Goal: Task Accomplishment & Management: Manage account settings

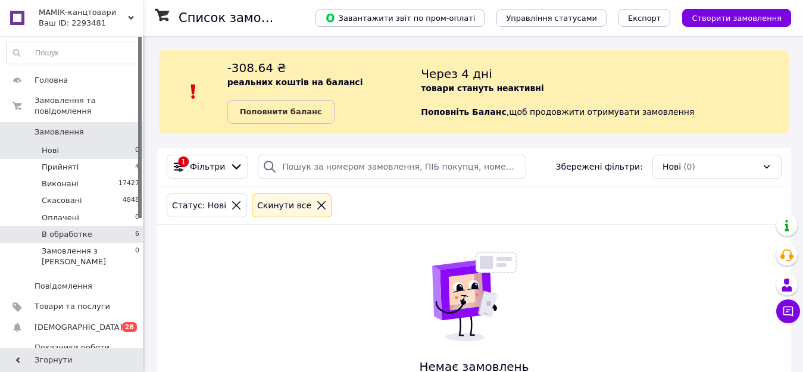
click at [43, 229] on span "В обработке" at bounding box center [67, 234] width 51 height 11
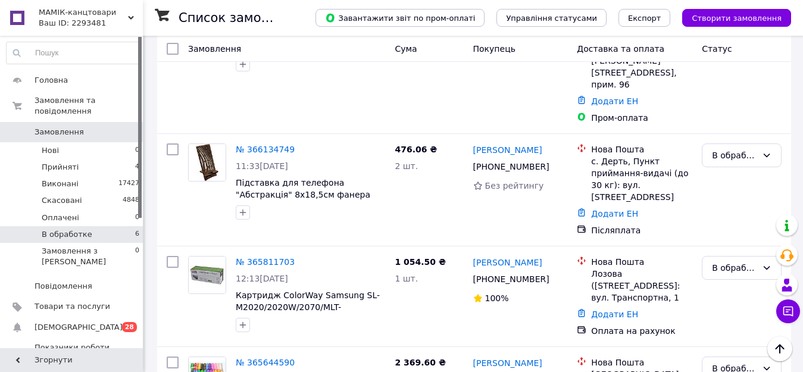
scroll to position [564, 0]
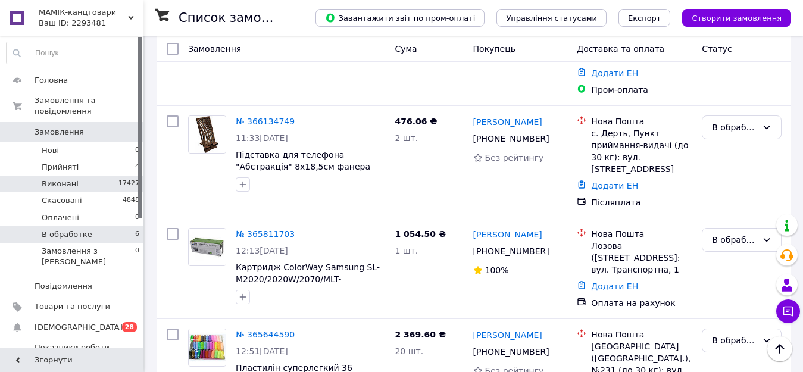
click at [54, 179] on span "Виконані" at bounding box center [60, 184] width 37 height 11
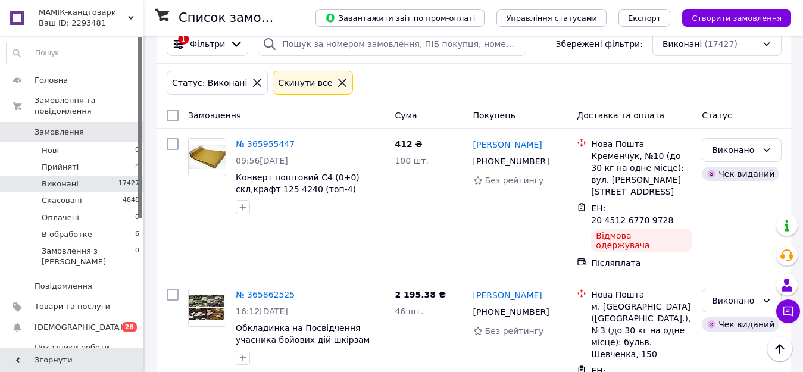
scroll to position [119, 0]
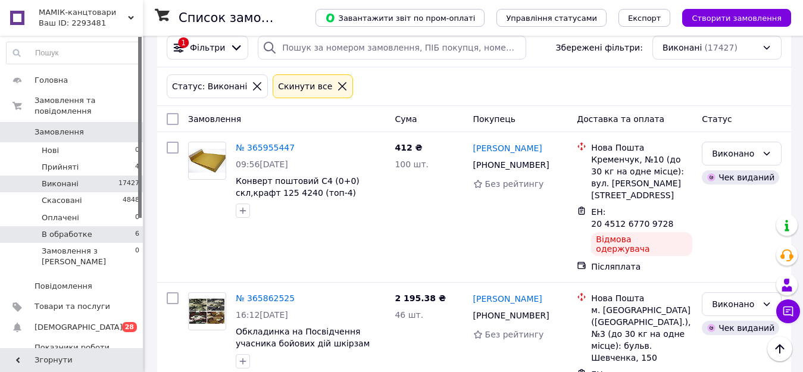
click at [73, 229] on span "В обработке" at bounding box center [67, 234] width 51 height 11
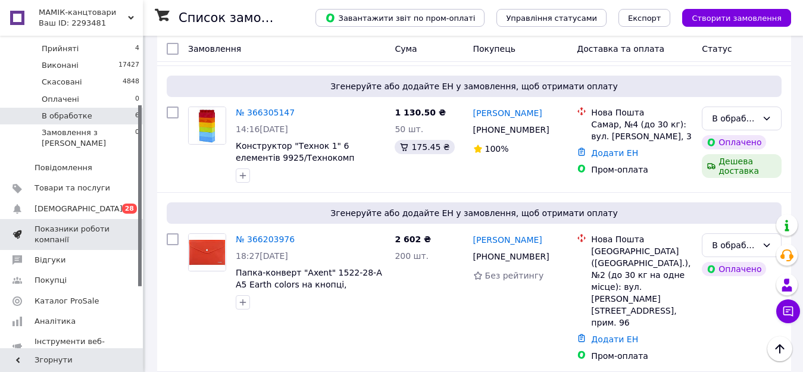
scroll to position [119, 0]
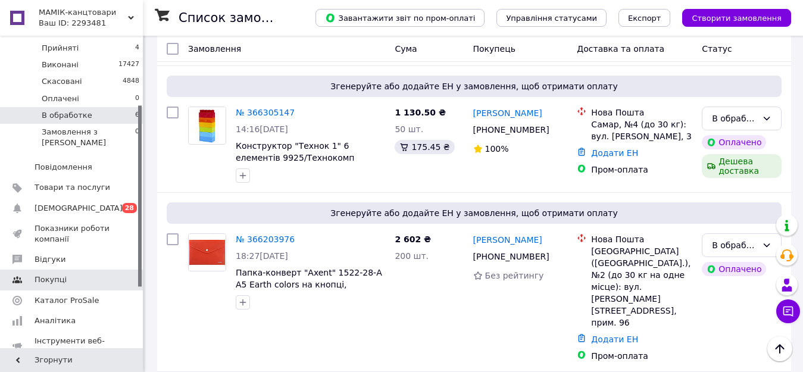
click at [57, 274] on span "Покупці" at bounding box center [51, 279] width 32 height 11
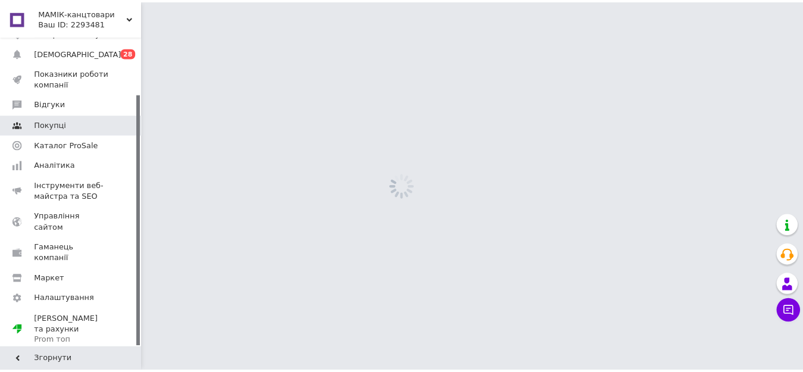
scroll to position [71, 0]
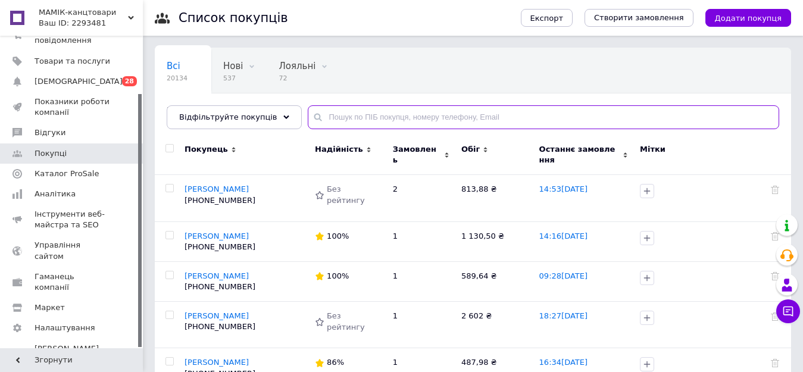
click at [332, 115] on input "text" at bounding box center [543, 117] width 471 height 24
paste input "380994503013"
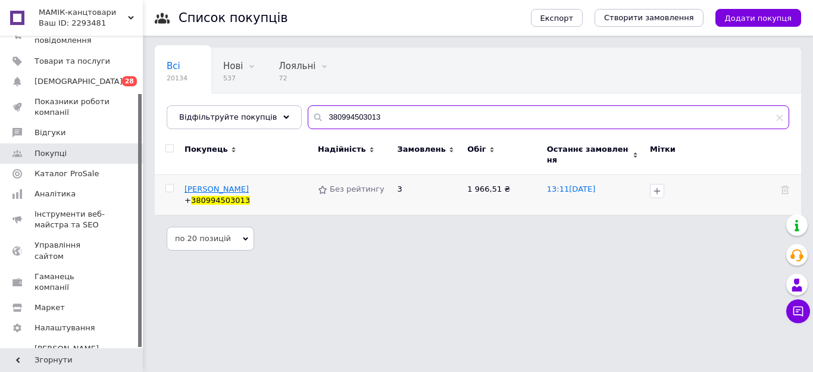
type input "380994503013"
click at [230, 185] on span "[PERSON_NAME]" at bounding box center [217, 189] width 64 height 9
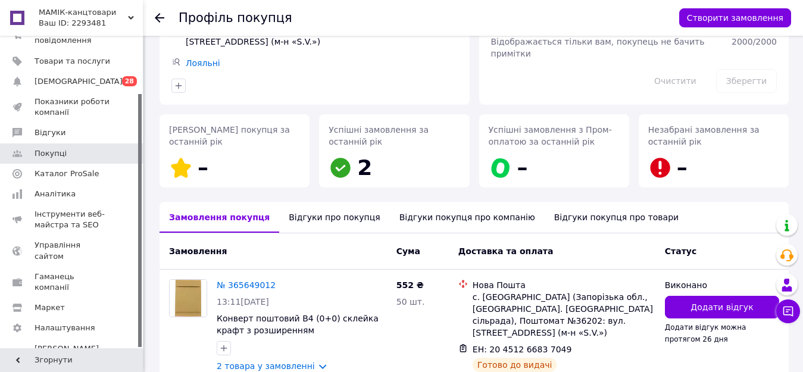
scroll to position [119, 0]
click at [56, 158] on span "Покупці" at bounding box center [51, 153] width 32 height 11
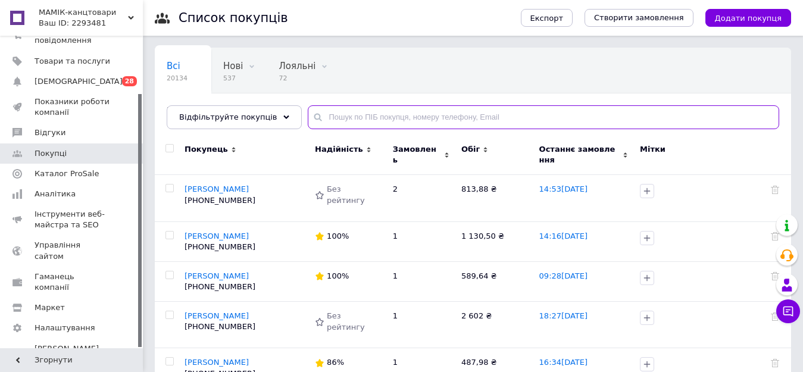
click at [354, 113] on input "text" at bounding box center [543, 117] width 471 height 24
paste input "380503848349"
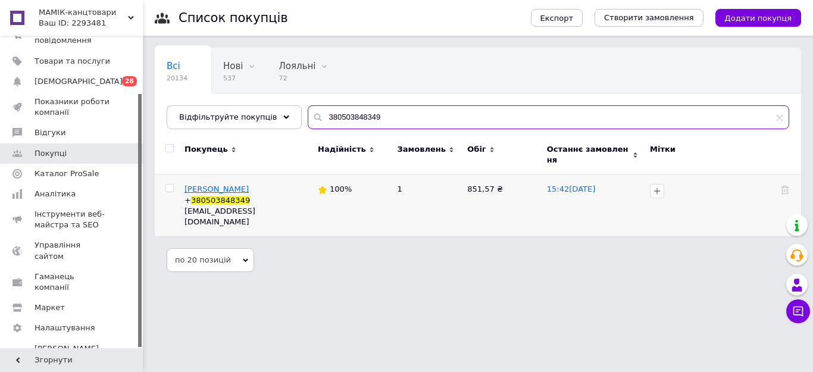
type input "380503848349"
click at [222, 185] on span "[PERSON_NAME]" at bounding box center [217, 189] width 64 height 9
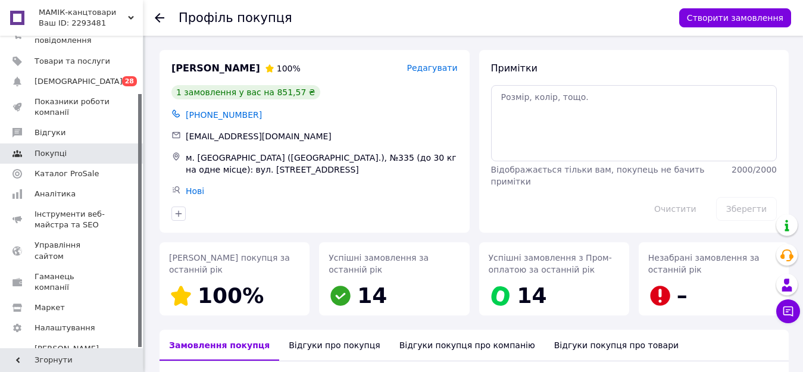
click at [57, 157] on span "Покупці" at bounding box center [51, 153] width 32 height 11
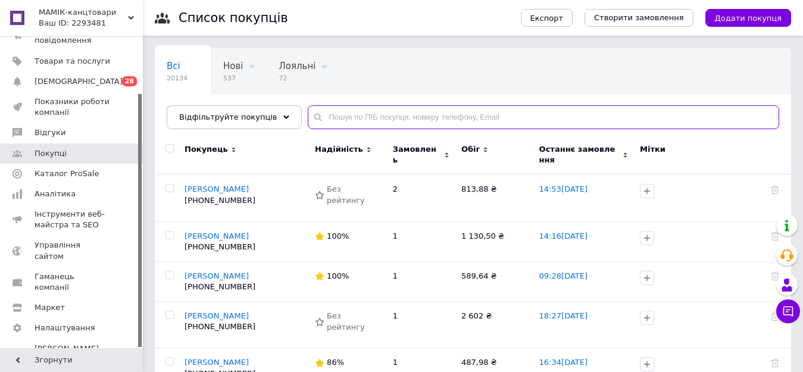
click at [361, 116] on input "text" at bounding box center [543, 117] width 471 height 24
paste input "380673429031"
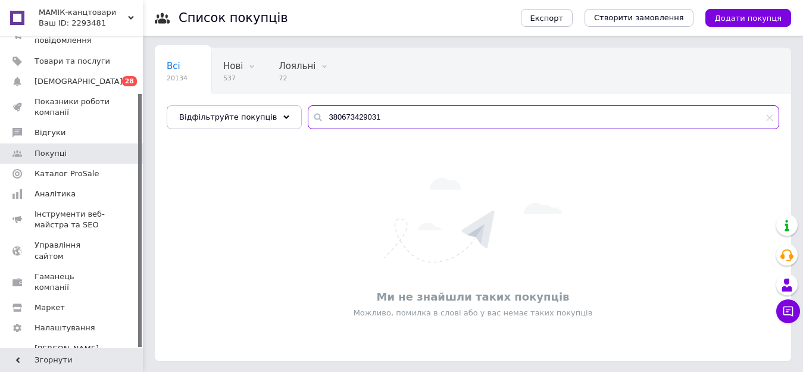
type input "380673429031"
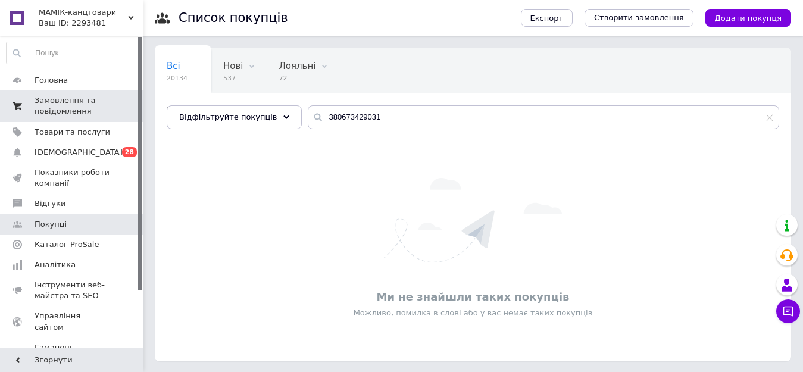
click at [52, 98] on span "Замовлення та повідомлення" at bounding box center [73, 105] width 76 height 21
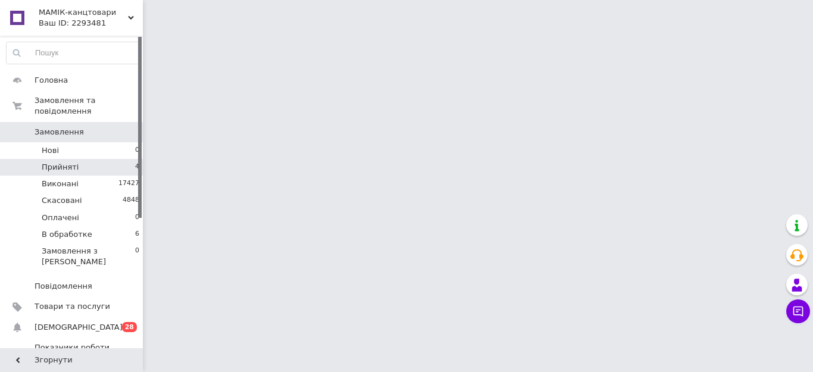
click at [62, 162] on span "Прийняті" at bounding box center [60, 167] width 37 height 11
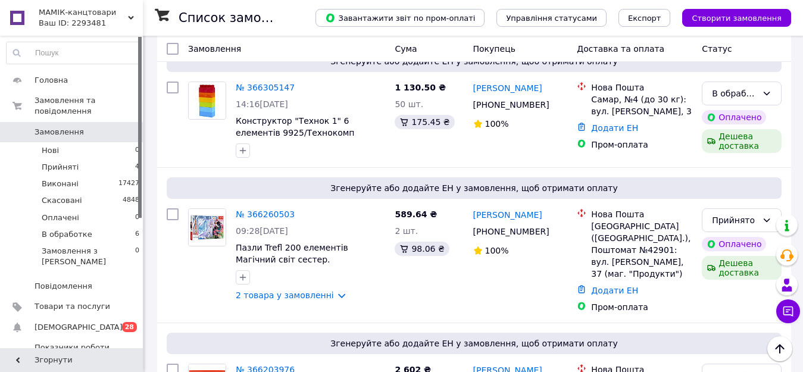
scroll to position [298, 0]
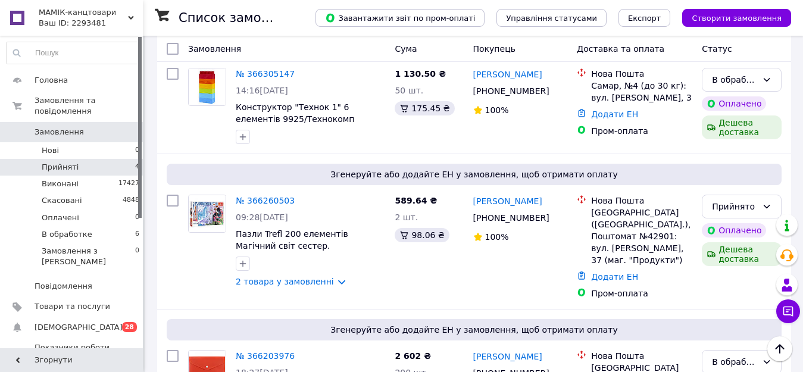
click at [63, 162] on span "Прийняті" at bounding box center [60, 167] width 37 height 11
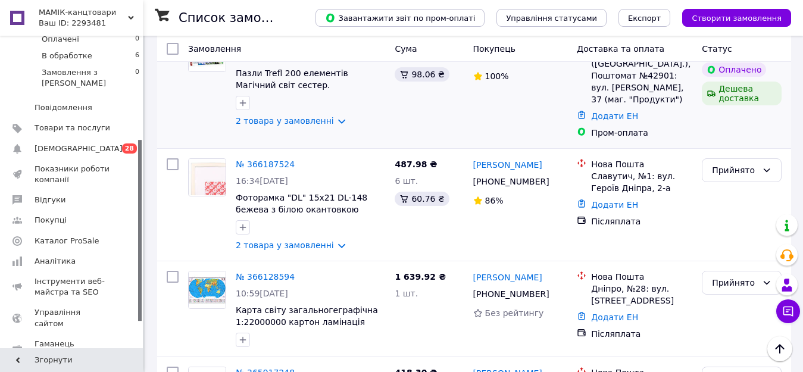
scroll to position [298, 0]
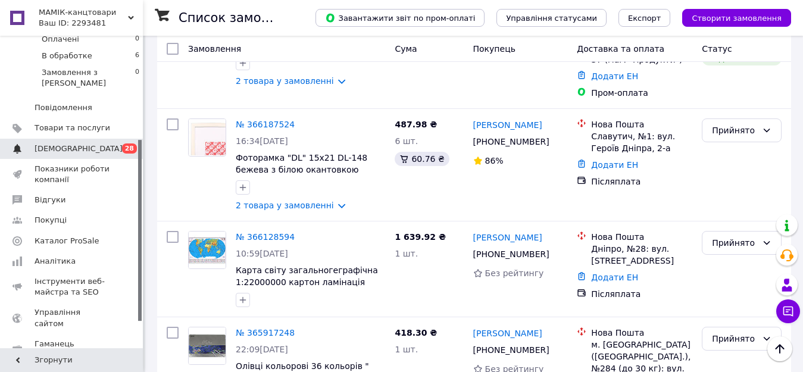
click at [54, 143] on span "[DEMOGRAPHIC_DATA]" at bounding box center [79, 148] width 88 height 11
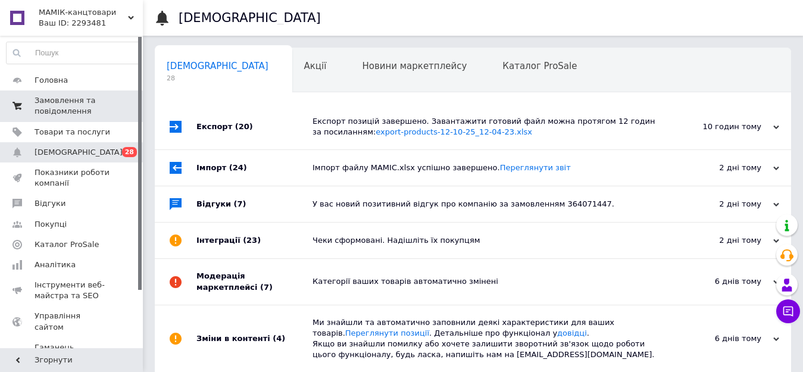
click at [63, 108] on span "Замовлення та повідомлення" at bounding box center [73, 105] width 76 height 21
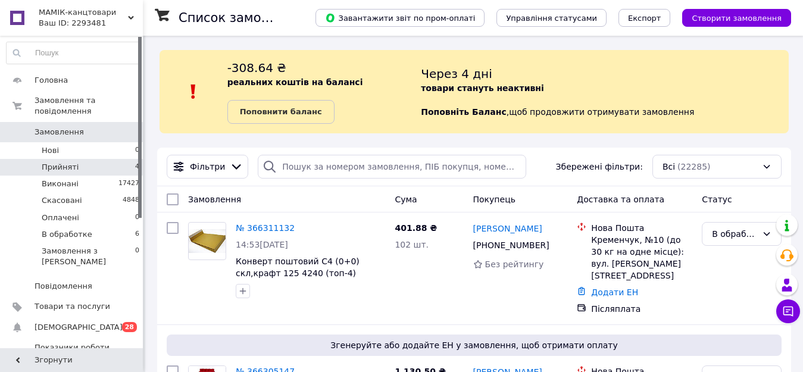
click at [49, 162] on span "Прийняті" at bounding box center [60, 167] width 37 height 11
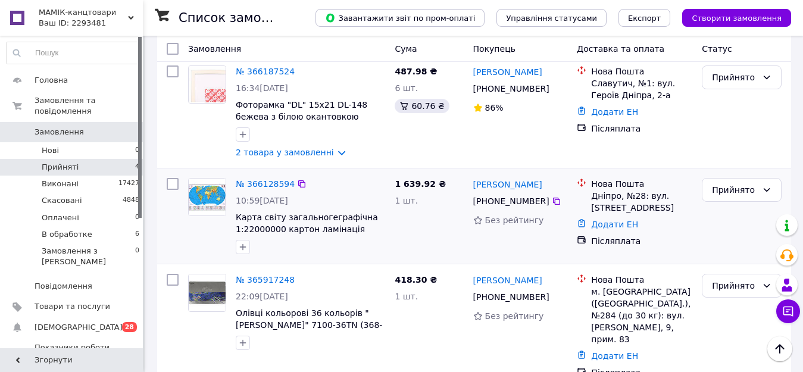
scroll to position [356, 0]
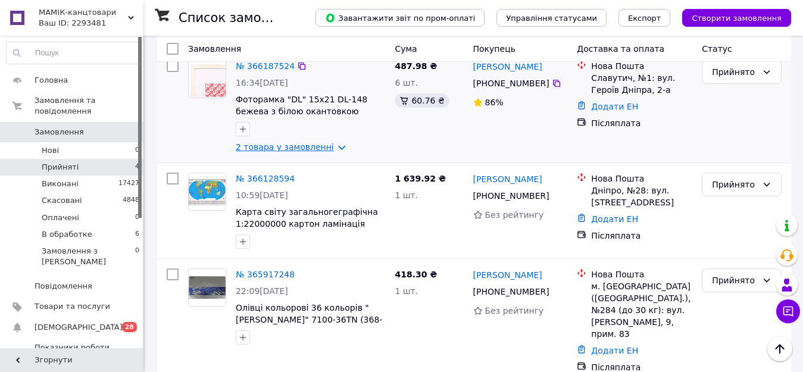
click at [326, 142] on link "2 товара у замовленні" at bounding box center [285, 147] width 98 height 10
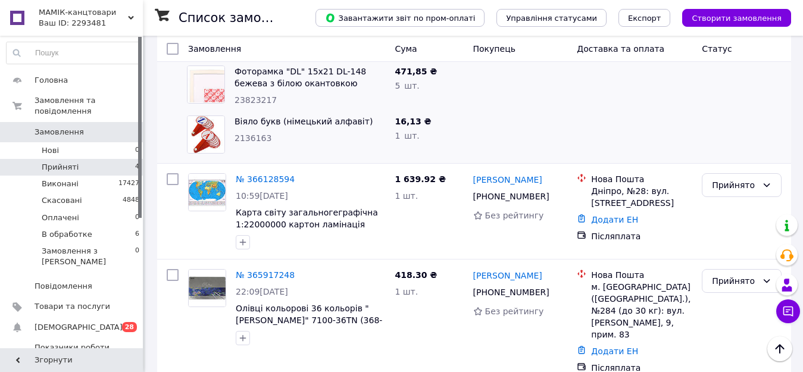
scroll to position [454, 0]
click at [52, 142] on li "Нові 0" at bounding box center [73, 150] width 146 height 17
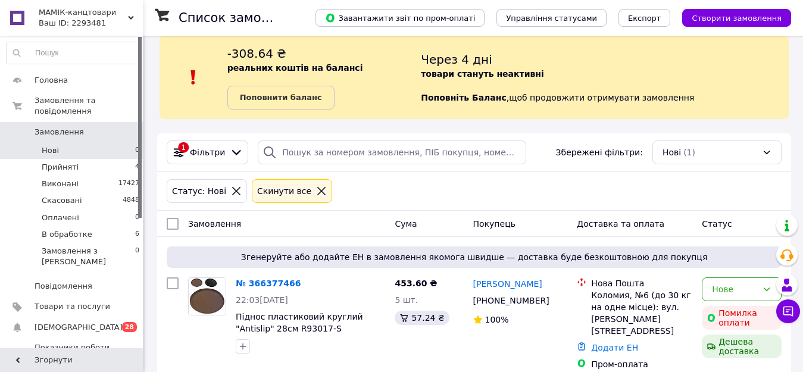
scroll to position [23, 0]
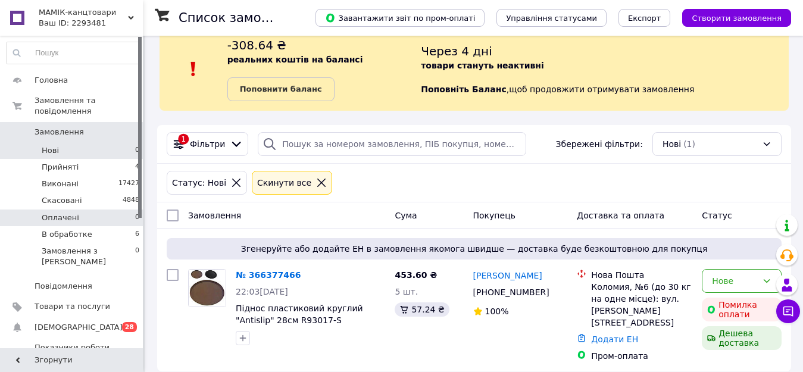
click at [77, 214] on li "Оплачені 0" at bounding box center [73, 218] width 146 height 17
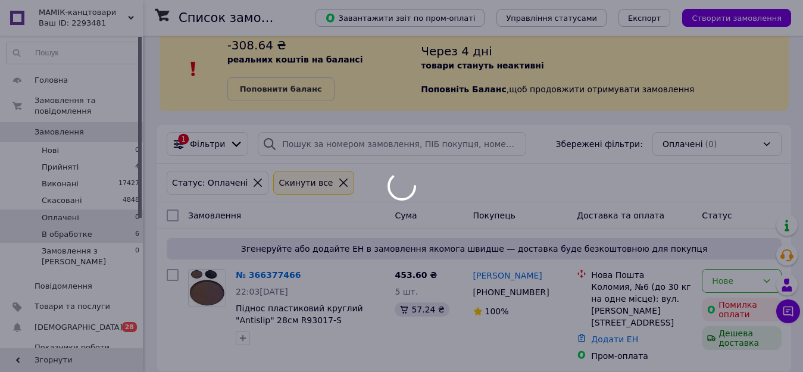
click at [77, 229] on span "В обработке" at bounding box center [67, 234] width 51 height 11
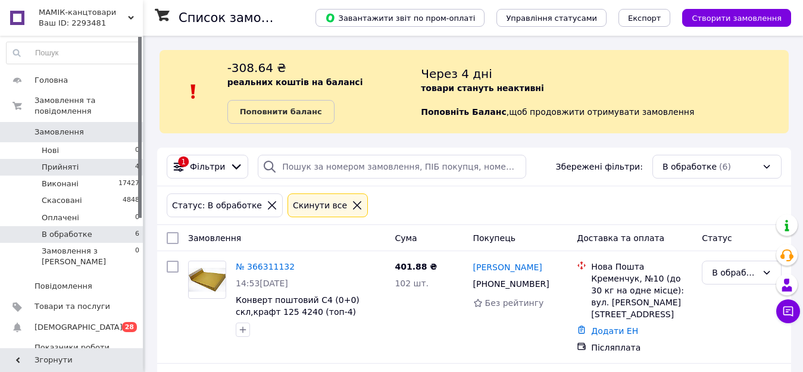
click at [46, 159] on li "Прийняті 4" at bounding box center [73, 167] width 146 height 17
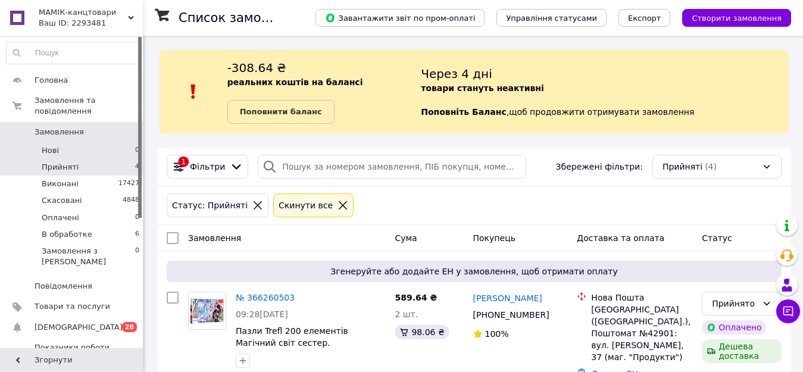
click at [61, 144] on li "Нові 0" at bounding box center [73, 150] width 146 height 17
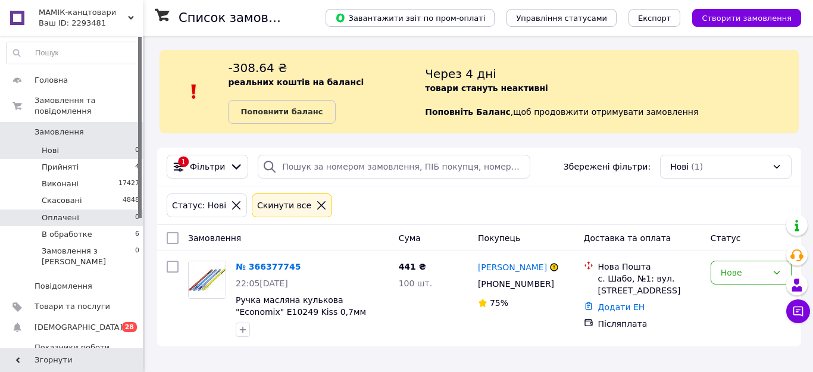
drag, startPoint x: 69, startPoint y: 211, endPoint x: 69, endPoint y: 202, distance: 8.9
click at [69, 213] on span "Оплачені" at bounding box center [61, 218] width 38 height 11
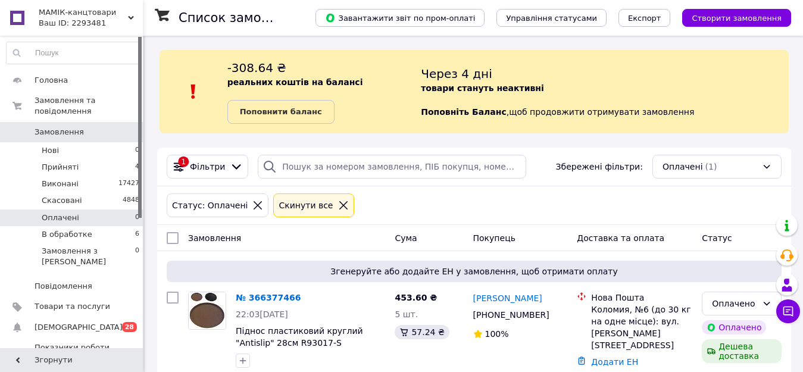
scroll to position [23, 0]
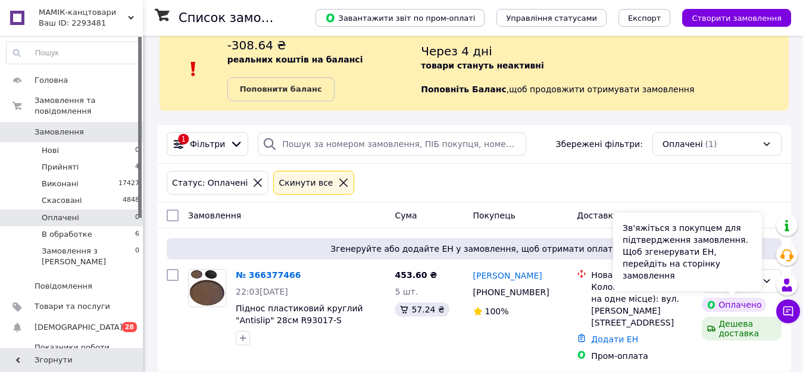
click at [717, 283] on div "Зв'яжіться з покупцем для підтвердження замовлення. Щоб згенерувати ЕН, перейді…" at bounding box center [687, 252] width 149 height 79
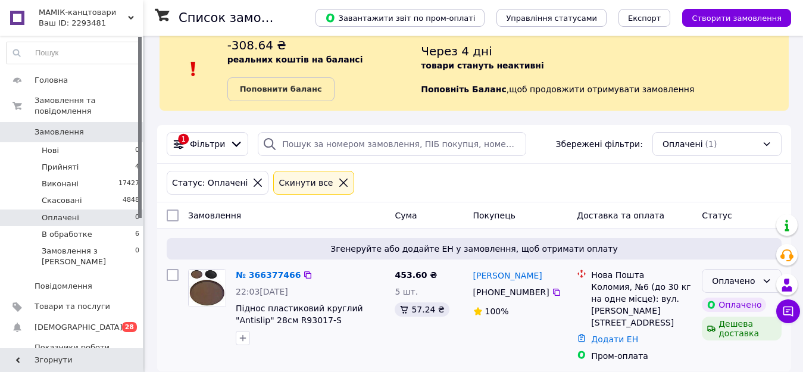
click at [728, 280] on div "Оплачено" at bounding box center [734, 280] width 45 height 13
click at [730, 254] on li "В обработке" at bounding box center [741, 255] width 79 height 21
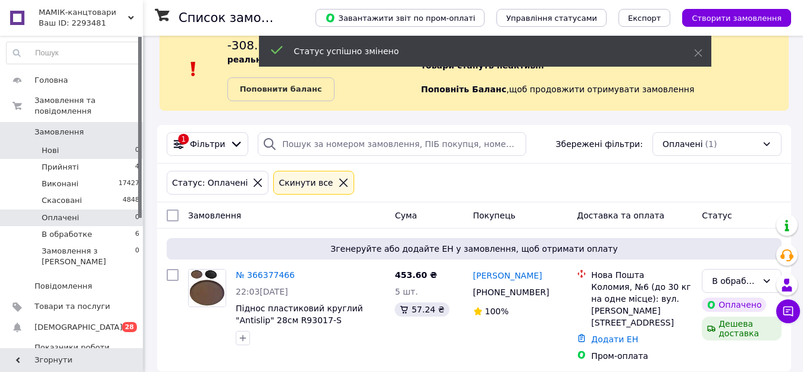
click at [56, 145] on span "Нові" at bounding box center [50, 150] width 17 height 11
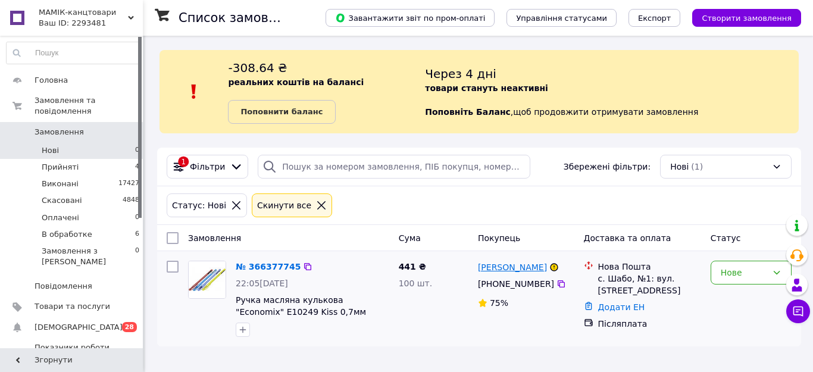
click at [501, 268] on link "[PERSON_NAME]" at bounding box center [512, 267] width 69 height 12
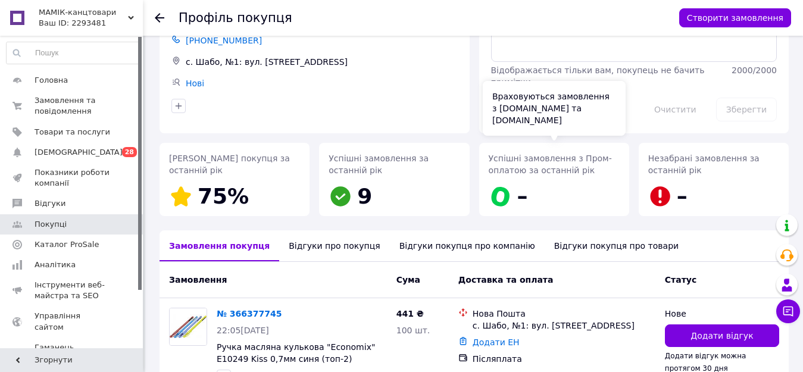
scroll to position [148, 0]
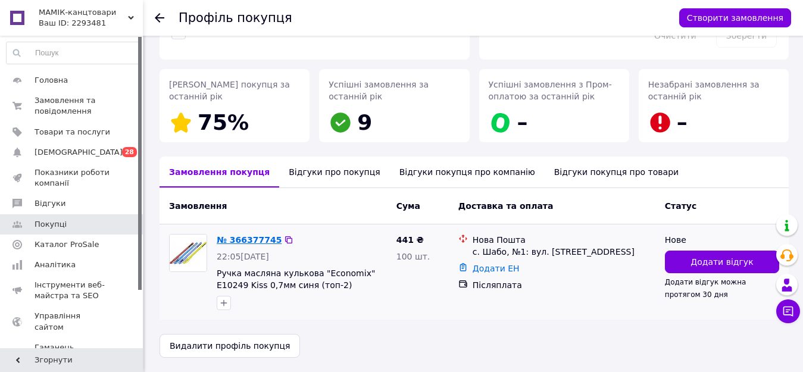
click at [251, 239] on link "№ 366377745" at bounding box center [249, 240] width 65 height 10
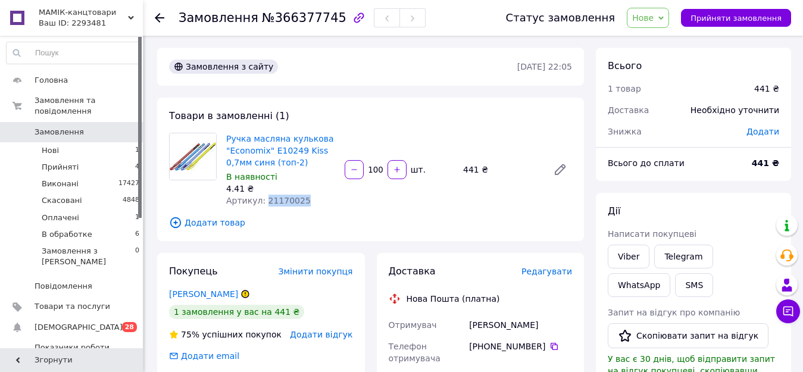
drag, startPoint x: 263, startPoint y: 202, endPoint x: 311, endPoint y: 203, distance: 48.2
click at [311, 203] on div "Артикул: 21170025" at bounding box center [280, 201] width 109 height 12
copy span "21170025"
click at [656, 23] on span "Нове" at bounding box center [648, 18] width 42 height 20
click at [659, 116] on li "В обработке" at bounding box center [658, 113] width 63 height 18
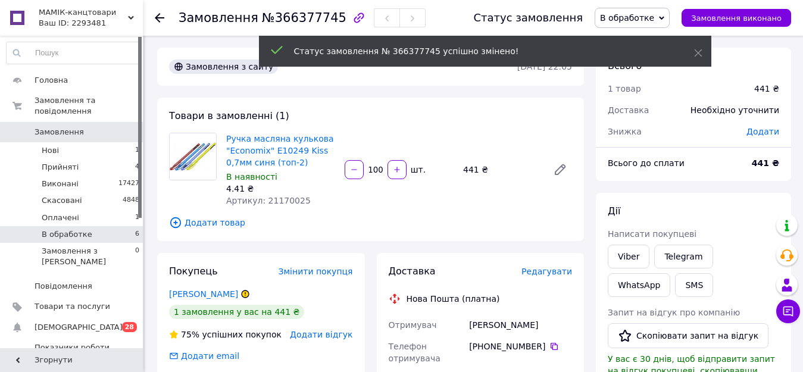
click at [86, 230] on li "В обработке 6" at bounding box center [73, 234] width 146 height 17
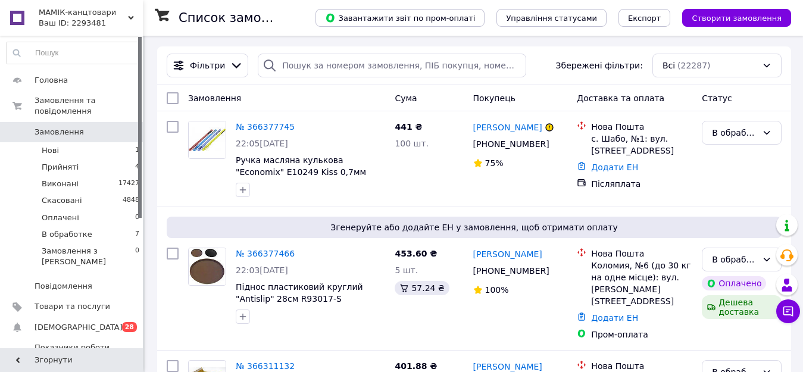
scroll to position [119, 0]
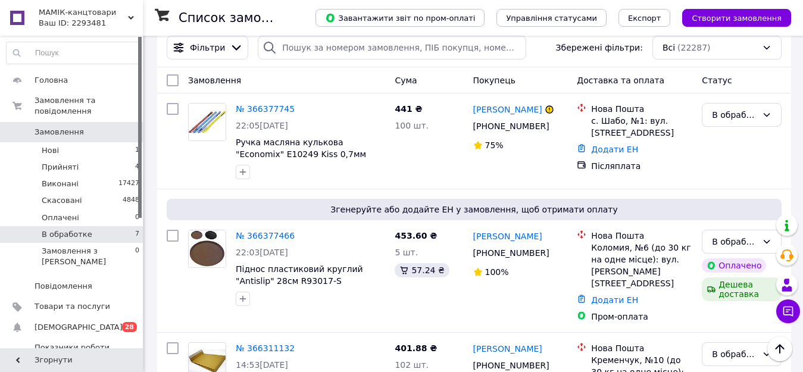
click at [90, 227] on li "В обработке 7" at bounding box center [73, 234] width 146 height 17
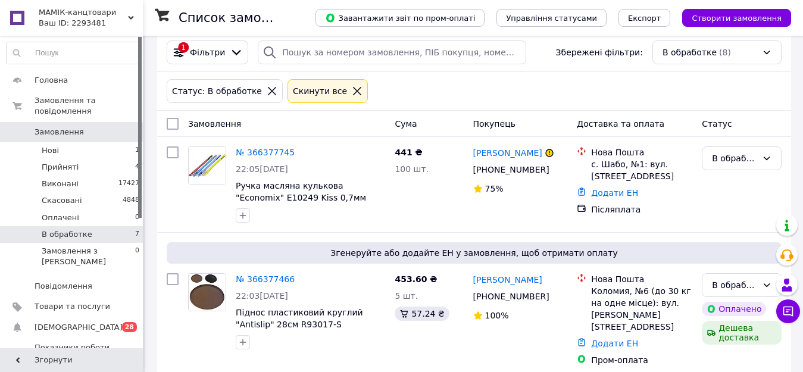
scroll to position [119, 0]
